Goal: Use online tool/utility: Utilize a website feature to perform a specific function

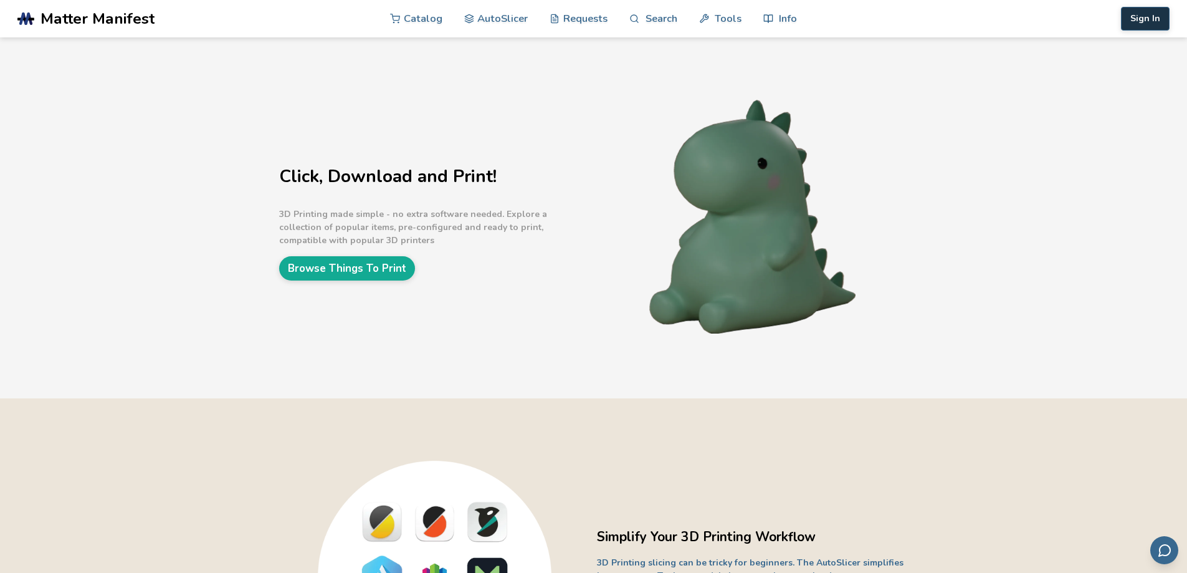
click at [1128, 14] on button "Sign In" at bounding box center [1145, 19] width 49 height 24
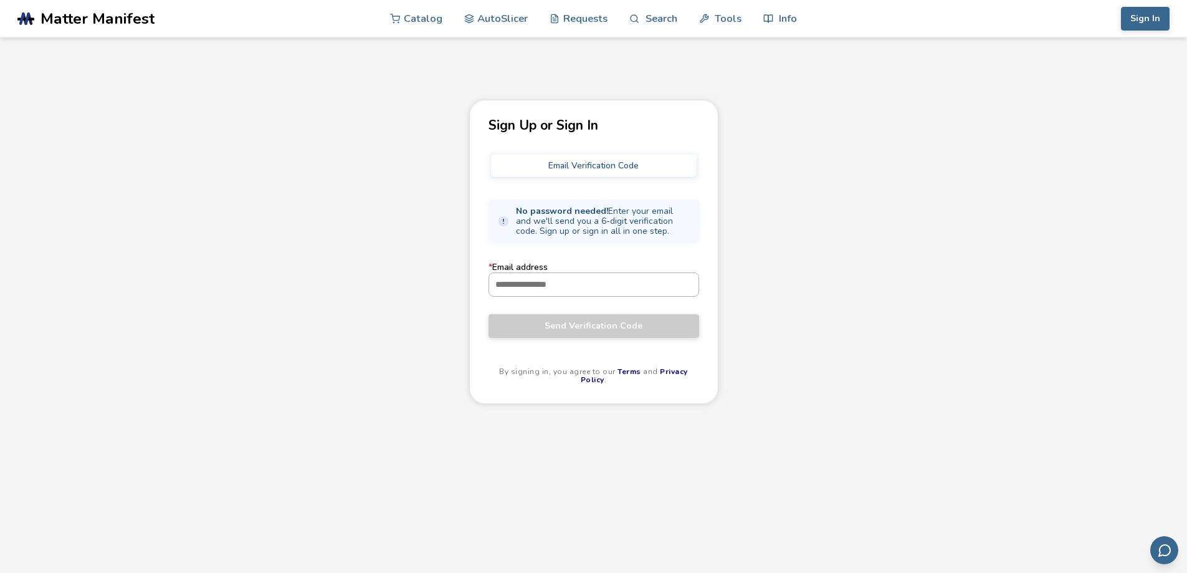
click at [507, 286] on input "* Email address" at bounding box center [593, 284] width 209 height 22
click at [504, 12] on link "AutoSlicer" at bounding box center [496, 17] width 64 height 37
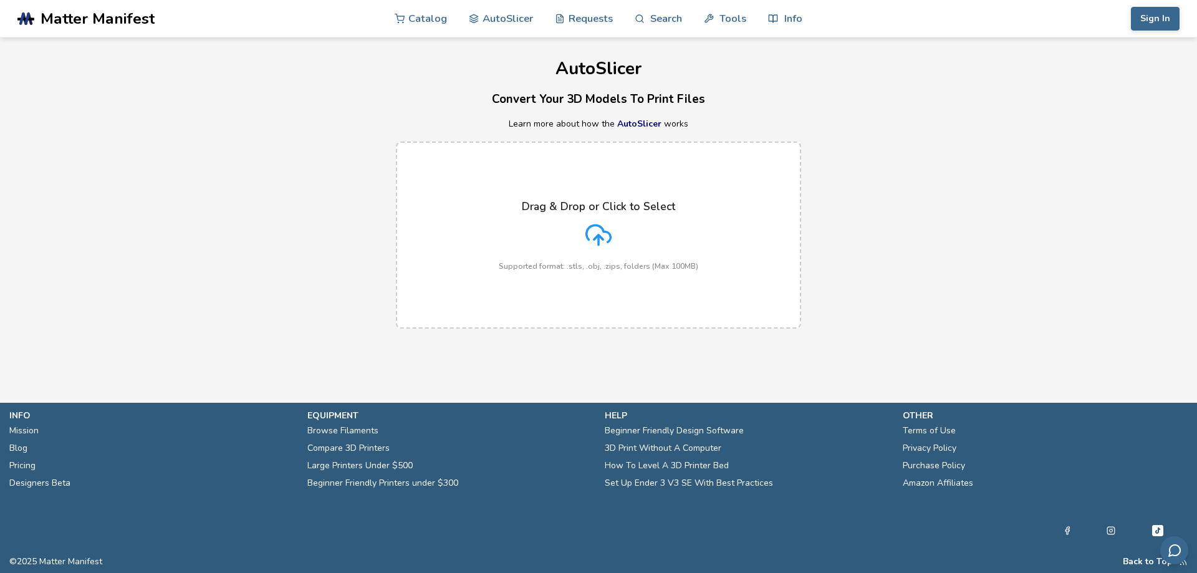
click at [606, 219] on div "Drag & Drop or Click to Select Supported format: .stls, .obj, .zips, folders (M…" at bounding box center [598, 235] width 199 height 70
click at [0, 0] on input "Drag & Drop or Click to Select Supported format: .stls, .obj, .zips, folders (M…" at bounding box center [0, 0] width 0 height 0
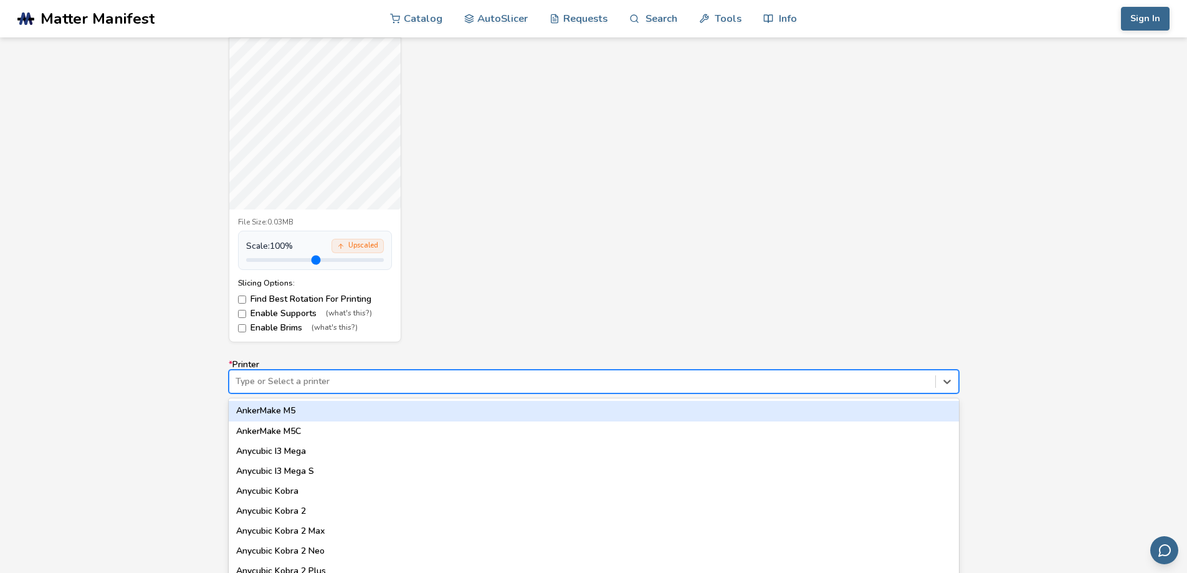
scroll to position [516, 0]
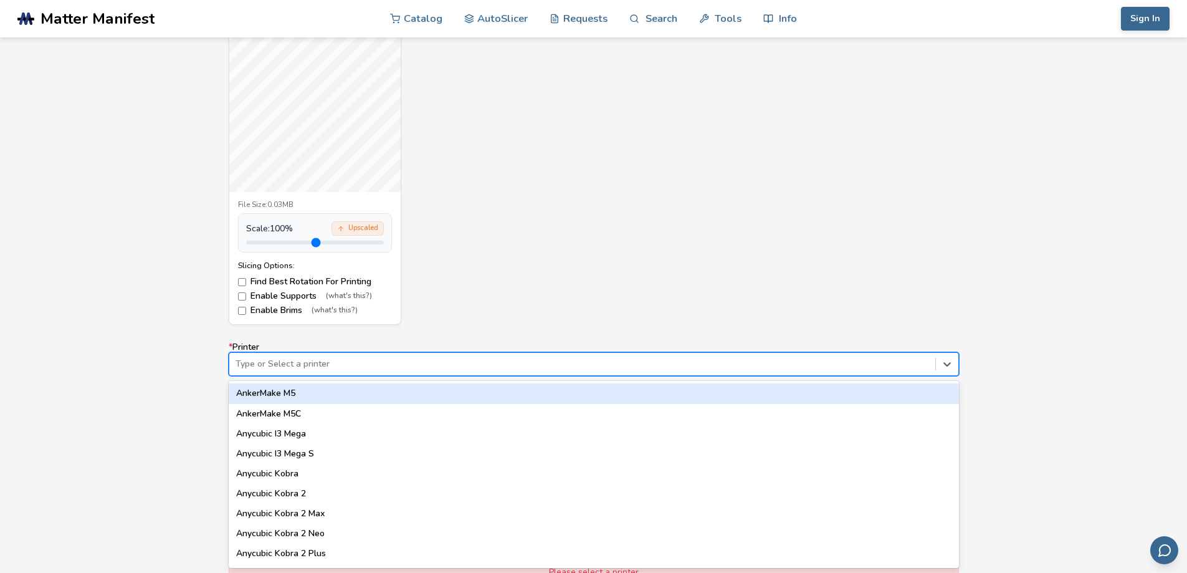
click at [348, 376] on div "64 results available. Use Up and Down to choose options, press Enter to select …" at bounding box center [594, 364] width 730 height 24
click at [491, 305] on div "baba.stl File Size: 0.03MB Scale: 100 % Upscaled Slicing Options: Find Best Rot…" at bounding box center [594, 157] width 730 height 337
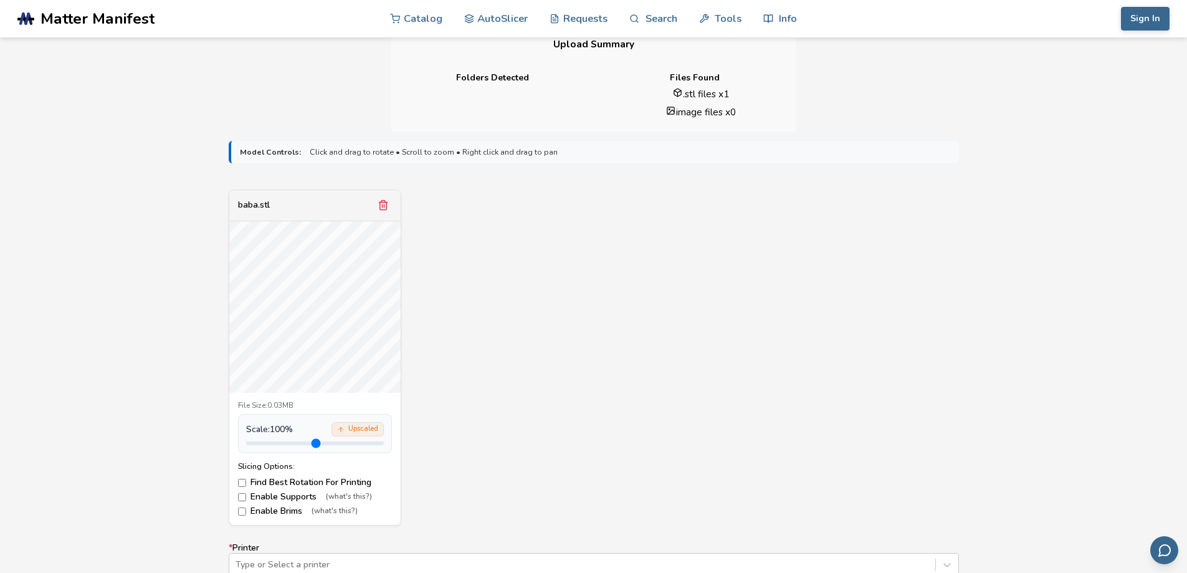
scroll to position [686, 0]
